Goal: Transaction & Acquisition: Subscribe to service/newsletter

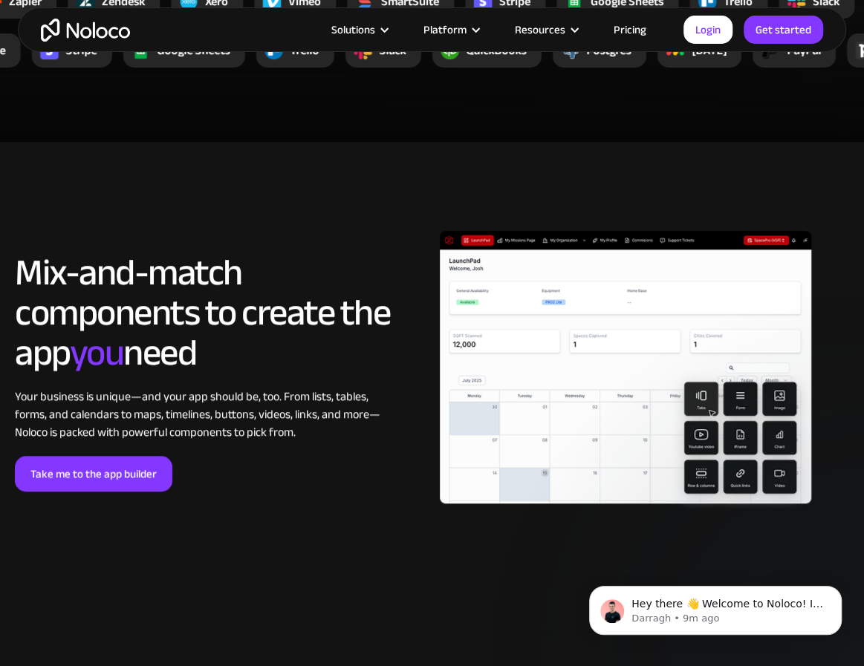
scroll to position [2896, 0]
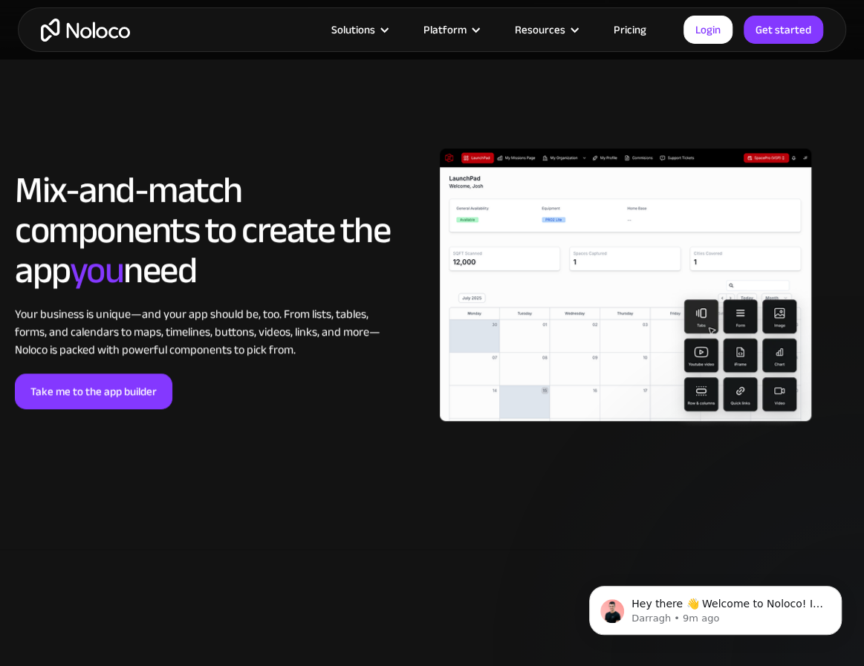
click at [635, 30] on link "Pricing" at bounding box center [630, 29] width 70 height 19
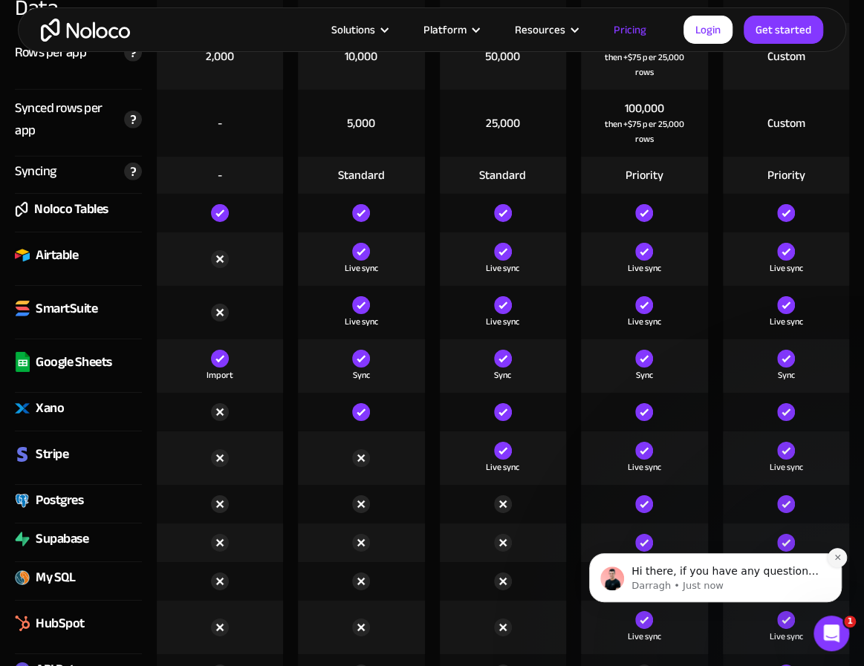
click at [838, 556] on icon "Dismiss notification" at bounding box center [836, 557] width 5 height 5
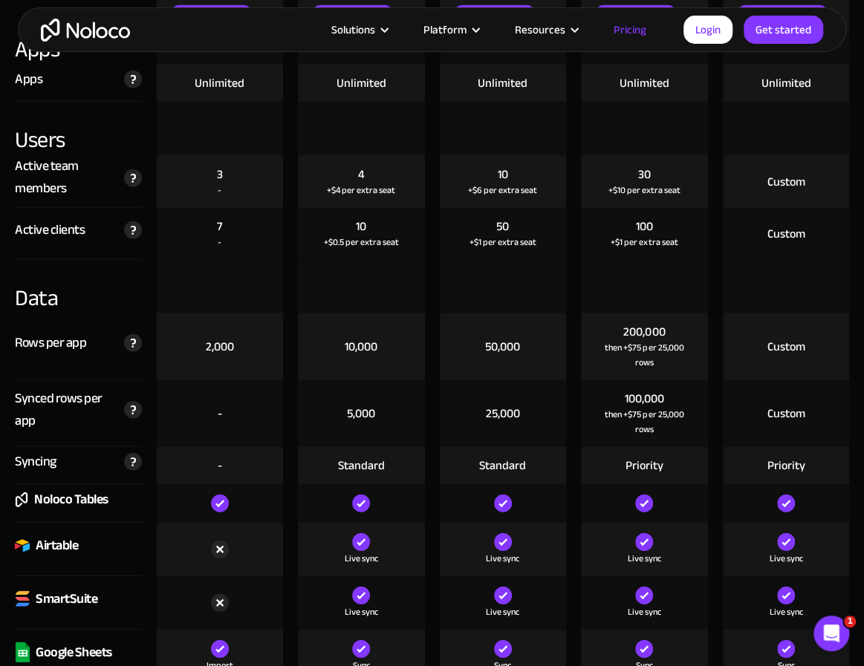
scroll to position [1782, 0]
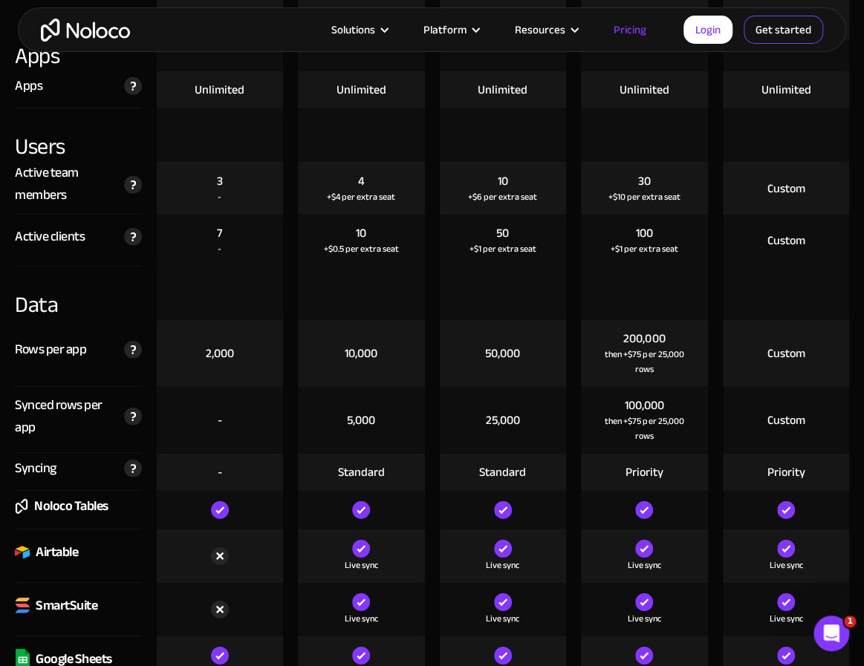
click at [804, 35] on link "Get started" at bounding box center [782, 30] width 79 height 28
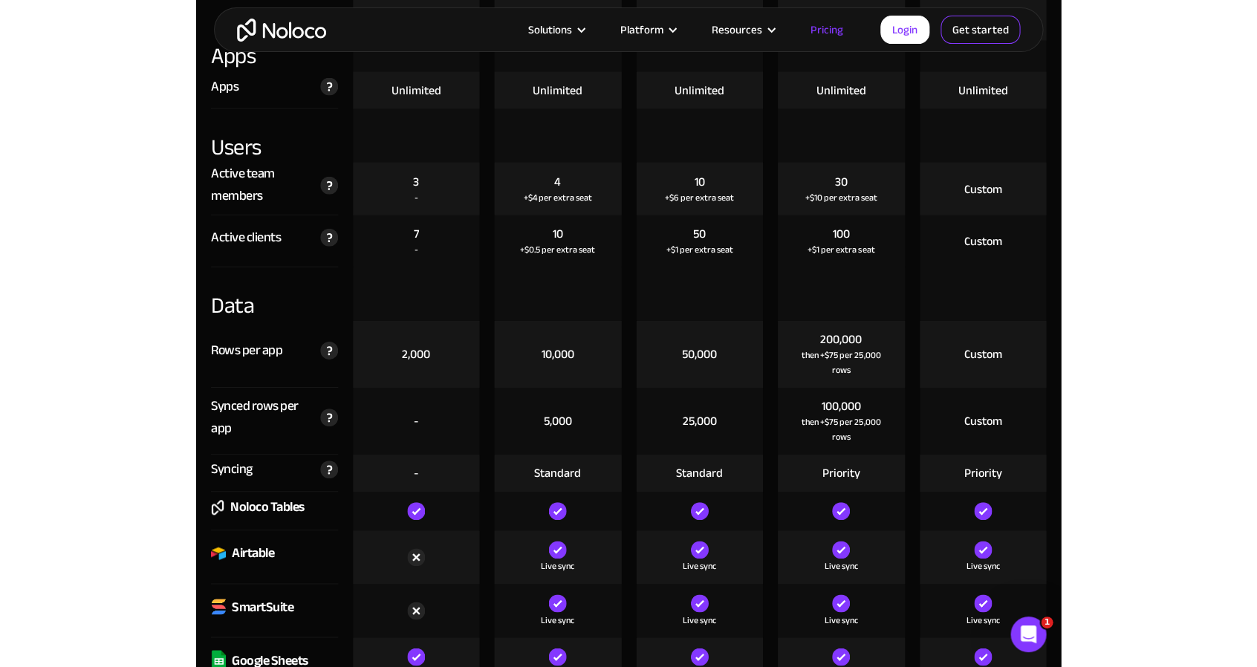
scroll to position [1738, 0]
